Goal: Find specific page/section: Find specific page/section

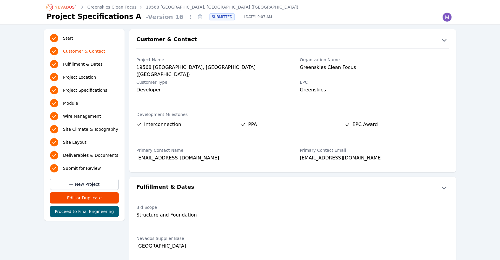
click at [70, 7] on icon "Breadcrumb" at bounding box center [61, 6] width 33 height 9
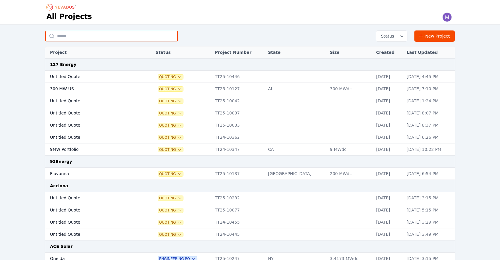
click at [120, 38] on input "text" at bounding box center [111, 36] width 133 height 11
type input "**********"
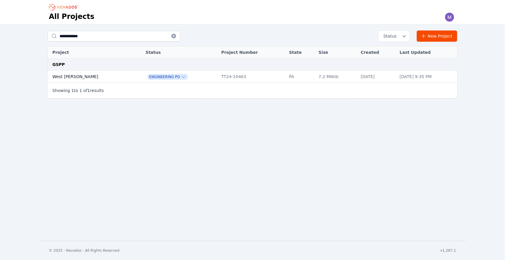
click at [60, 76] on td "West Carroll" at bounding box center [91, 77] width 86 height 12
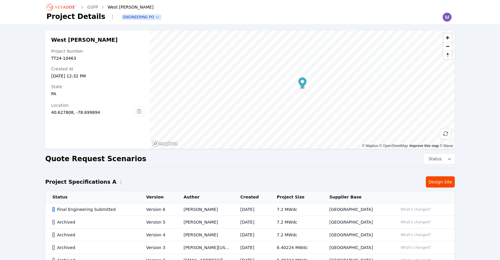
click at [442, 174] on div "West Carroll Project Number TT24-10463 Created At Sep 9, 2024, 12:32 PM State P…" at bounding box center [250, 160] width 426 height 260
click at [440, 184] on link "Design Site" at bounding box center [440, 181] width 29 height 11
click at [445, 186] on link "Design Site" at bounding box center [440, 181] width 29 height 11
click at [448, 183] on link "Design Site" at bounding box center [440, 181] width 29 height 11
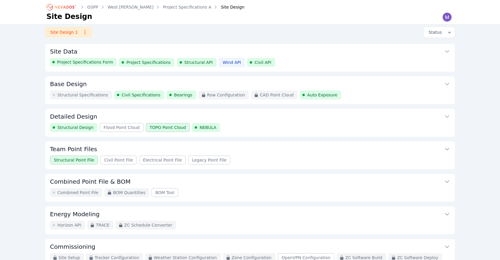
click at [236, 157] on div "Structural Point File Civil Point File Electrical Point File Legacy Point File" at bounding box center [250, 160] width 400 height 9
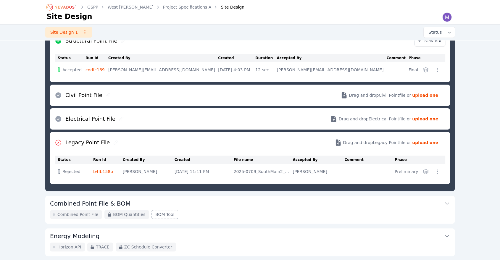
scroll to position [89, 0]
